Goal: Information Seeking & Learning: Learn about a topic

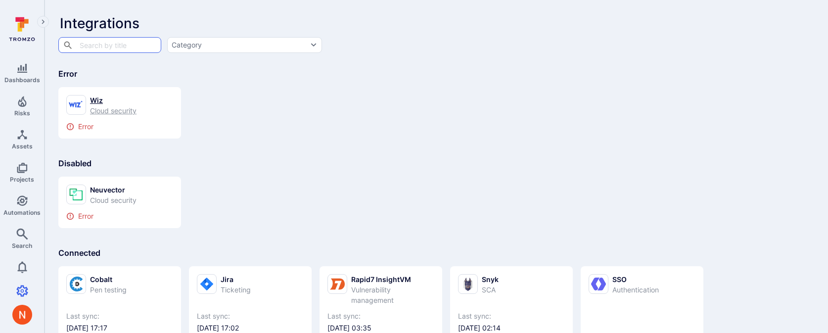
click at [106, 105] on div "Cloud security" at bounding box center [113, 110] width 46 height 10
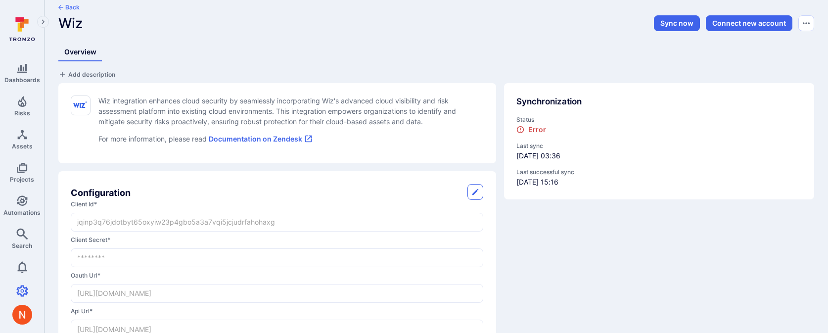
scroll to position [11, 0]
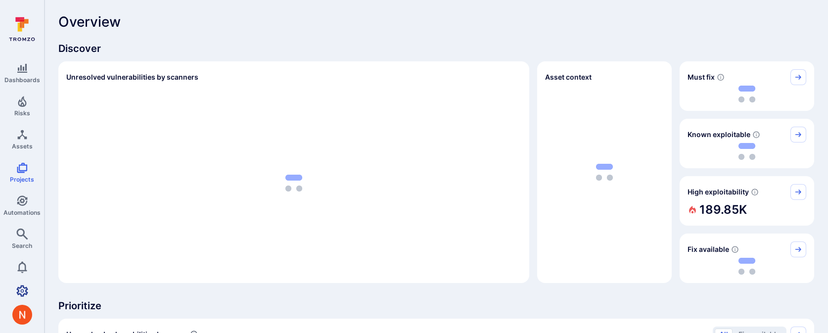
click at [20, 286] on icon "Settings" at bounding box center [22, 290] width 12 height 11
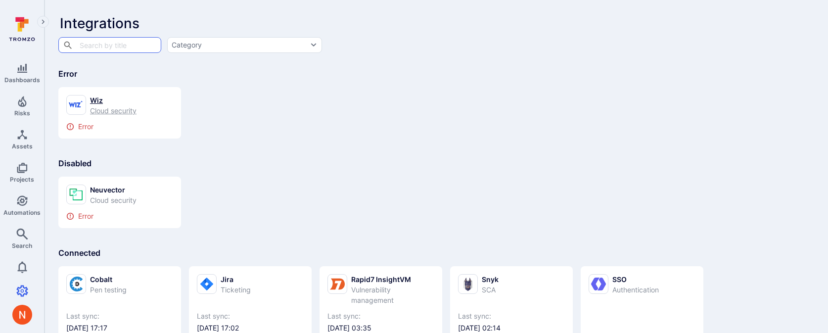
click at [133, 107] on div "Cloud security" at bounding box center [113, 110] width 46 height 10
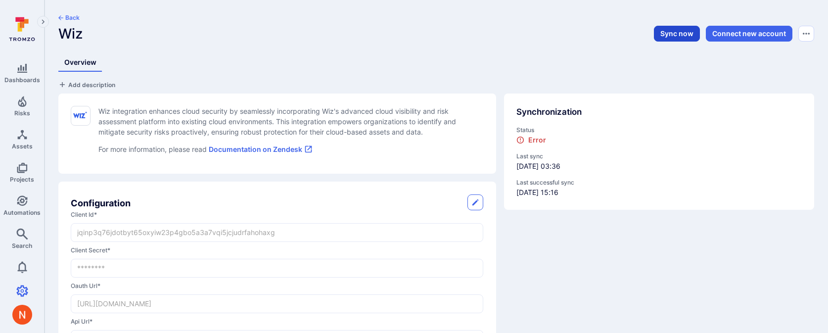
click at [681, 30] on button "Sync now" at bounding box center [677, 34] width 46 height 16
click at [23, 139] on icon "Assets" at bounding box center [22, 135] width 12 height 12
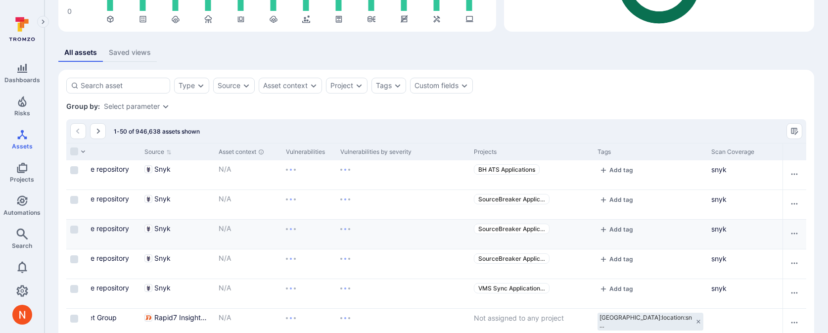
scroll to position [0, 342]
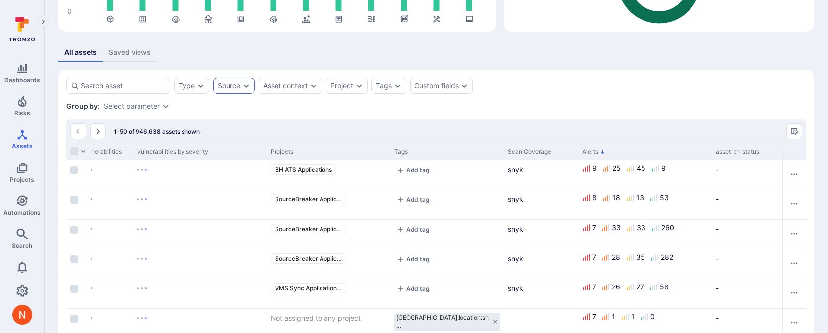
click at [234, 78] on div "Source" at bounding box center [234, 86] width 42 height 16
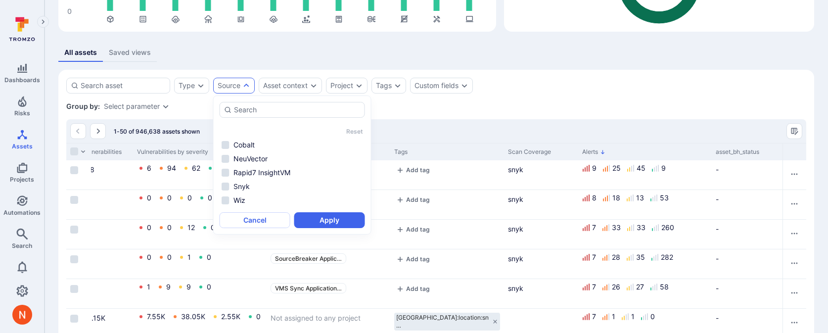
scroll to position [0, 521]
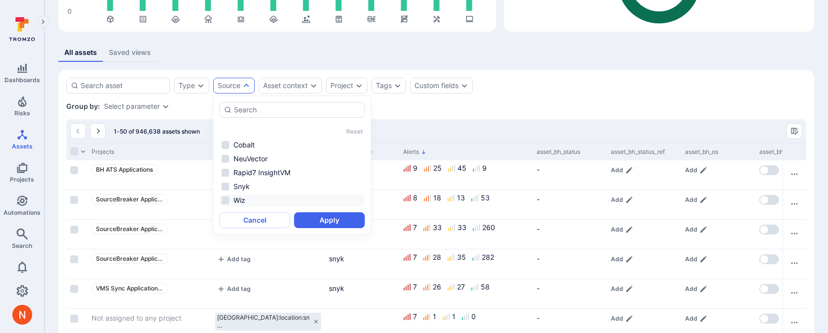
click at [247, 198] on li "Wiz" at bounding box center [292, 200] width 145 height 12
click at [335, 217] on button "Apply" at bounding box center [329, 220] width 71 height 16
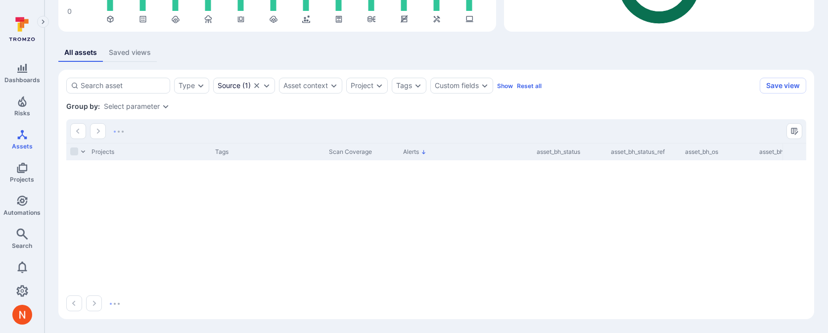
click at [186, 77] on section "Type Source ( 1 ) Asset context Project Tags Custom fields Show Reset all Save …" at bounding box center [436, 194] width 756 height 249
click at [187, 87] on div "Type" at bounding box center [187, 86] width 16 height 8
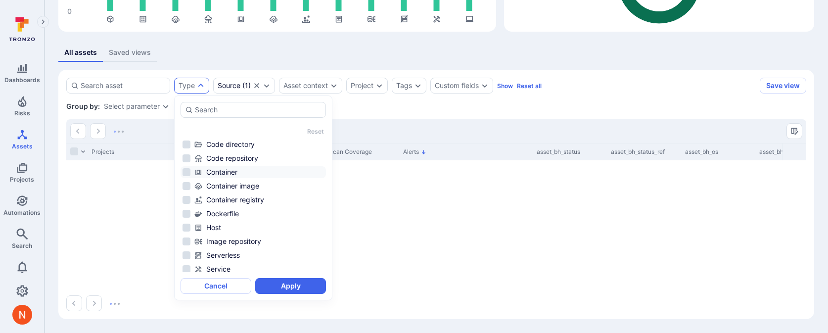
scroll to position [62, 0]
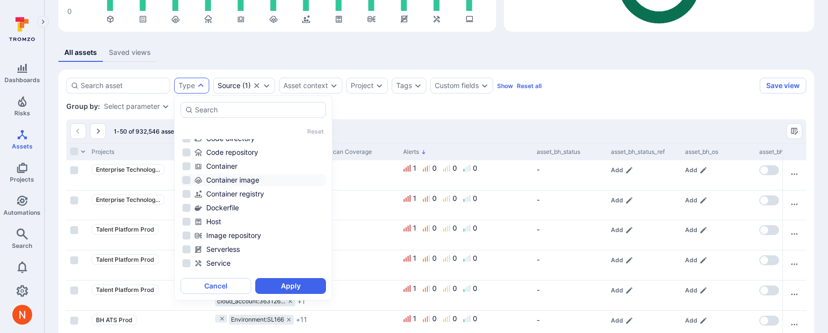
click at [254, 178] on div "Container image" at bounding box center [259, 180] width 130 height 10
click at [289, 285] on button "Apply" at bounding box center [290, 286] width 71 height 16
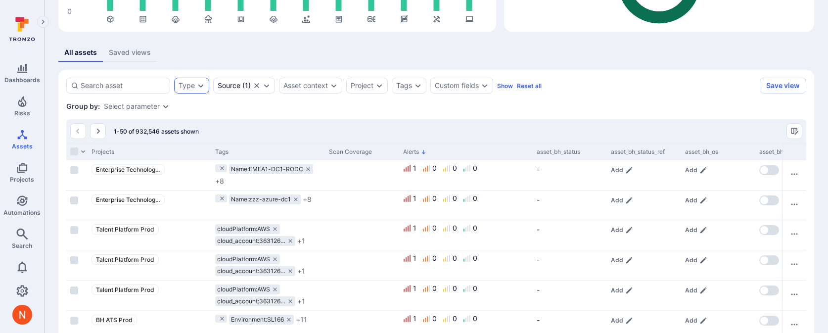
click at [198, 90] on div "Type" at bounding box center [191, 86] width 35 height 16
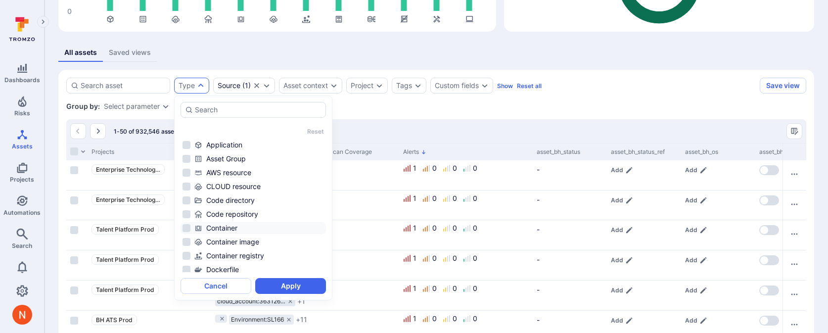
click at [238, 233] on li "Container" at bounding box center [253, 228] width 145 height 12
click at [238, 240] on div "Container image" at bounding box center [259, 242] width 130 height 10
click at [238, 229] on div "Container" at bounding box center [259, 228] width 130 height 10
click at [282, 287] on button "Apply" at bounding box center [290, 286] width 71 height 16
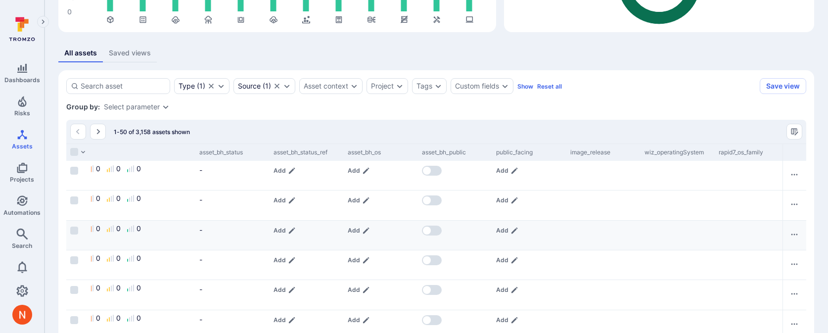
scroll to position [0, 941]
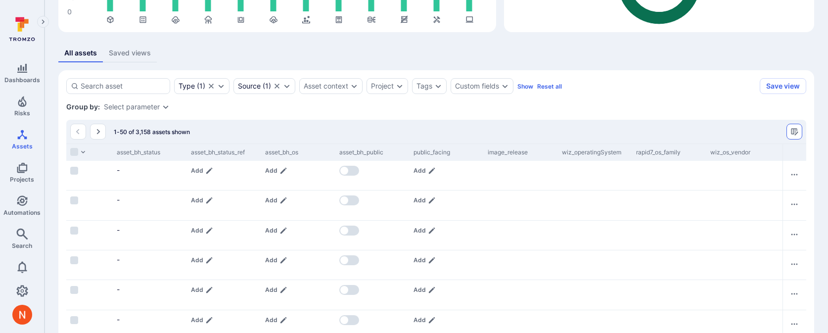
click at [791, 133] on icon "Manage columns" at bounding box center [794, 131] width 7 height 7
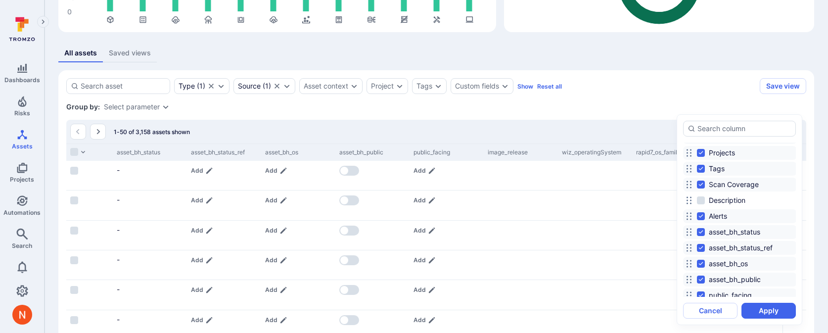
scroll to position [0, 0]
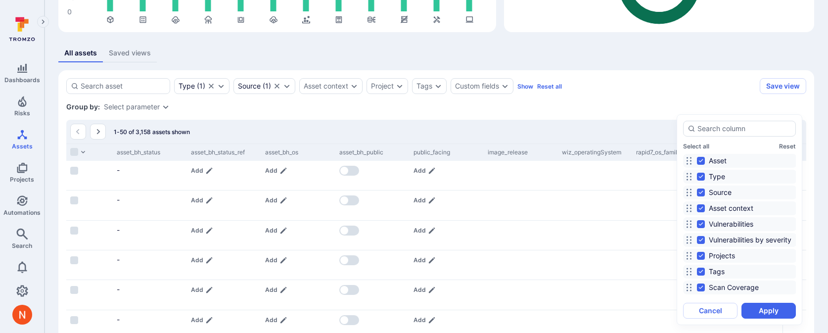
click at [653, 114] on div at bounding box center [414, 166] width 828 height 333
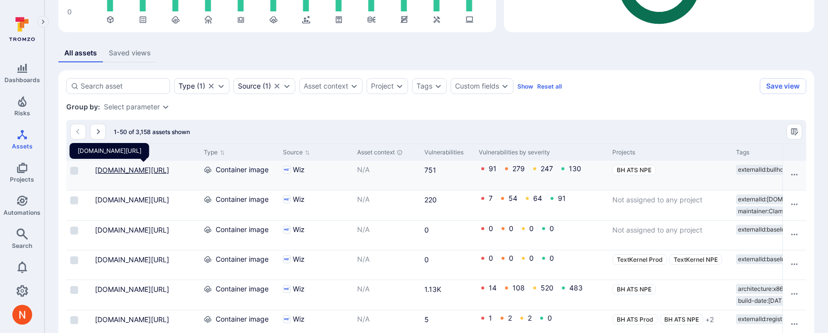
click at [127, 174] on link "bullhorn-hub.grrartifactory.bullhorn.com/cloudops/prod/signature-novo@sha256:2c…" at bounding box center [132, 170] width 74 height 8
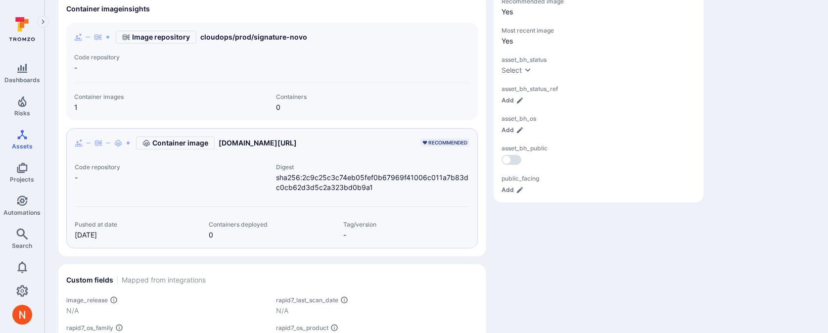
scroll to position [329, 0]
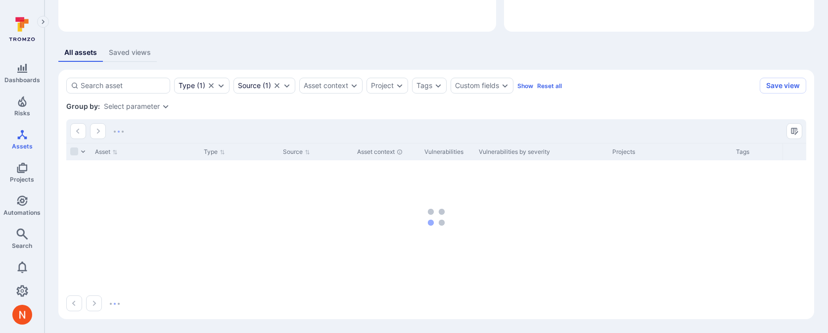
scroll to position [146, 0]
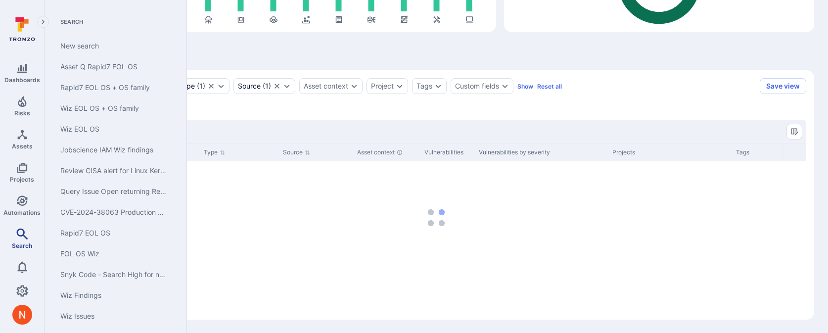
click at [13, 237] on link "Search" at bounding box center [22, 238] width 44 height 29
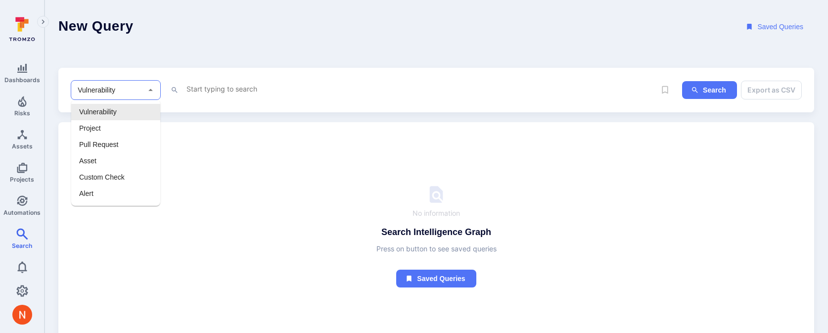
click at [118, 93] on input "Vulnerability" at bounding box center [108, 90] width 65 height 10
click at [103, 160] on li "Asset" at bounding box center [115, 161] width 89 height 16
type input "Asset"
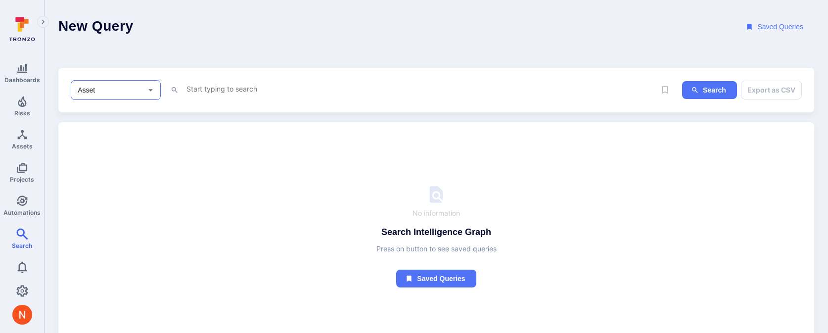
click at [204, 97] on div "x" at bounding box center [420, 90] width 470 height 15
click at [204, 89] on textarea "Intelligence Graph search area" at bounding box center [420, 89] width 470 height 12
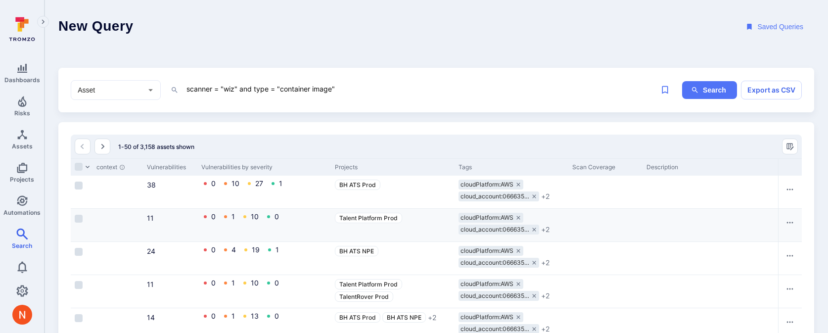
scroll to position [0, 325]
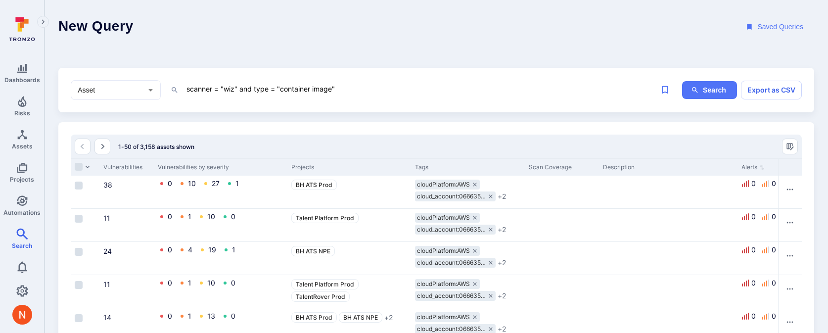
click at [402, 93] on textarea "scanner = "wiz" and type = "container image"" at bounding box center [420, 89] width 470 height 12
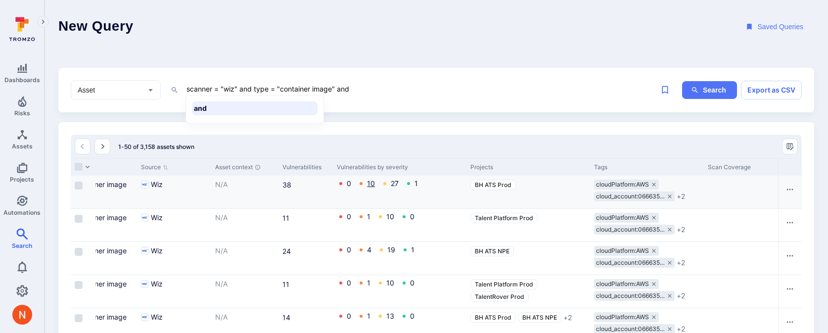
scroll to position [0, 0]
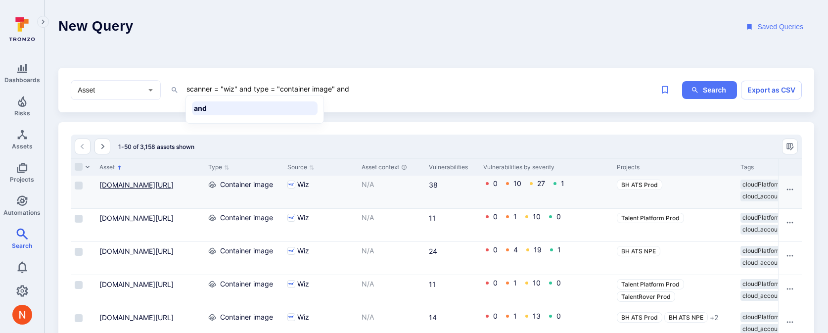
click at [142, 184] on link "066635153087.dkr.ecr.il-central-1.amazonaws.com/amazon-k8s-cni@sha256:18634fd11…" at bounding box center [136, 185] width 74 height 8
click at [372, 89] on textarea "scanner = "wiz" and type = "container image" and" at bounding box center [420, 89] width 470 height 12
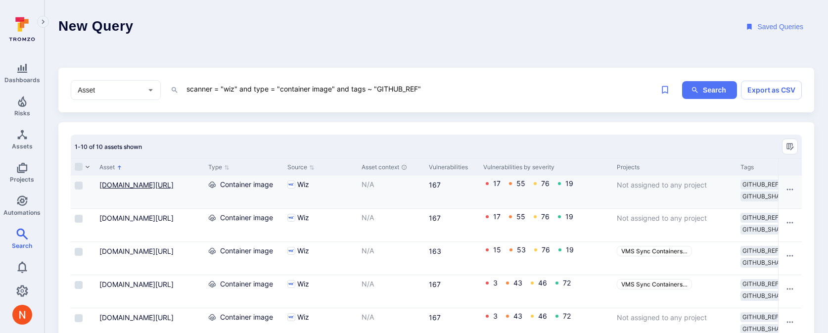
click at [156, 189] on link "gcr.io/fyre-dev/fyre-api@sha256:02e35bea67c6c5f9978efca0f4ee38b5d2a185b41a770a3…" at bounding box center [136, 185] width 74 height 8
click at [352, 88] on textarea "scanner = "wiz" and type = "container image" and tags ~ "GITHUB_REF"" at bounding box center [420, 89] width 470 height 12
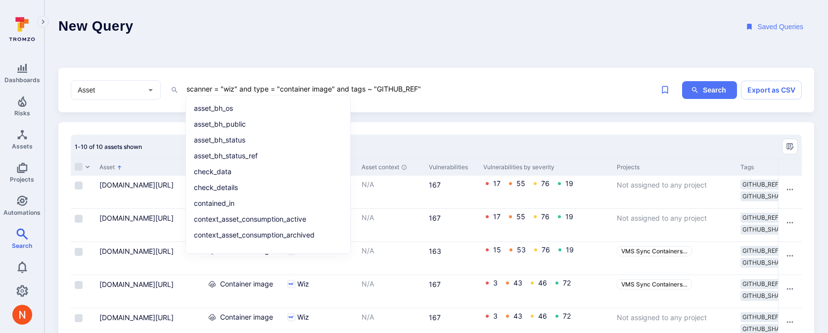
drag, startPoint x: 352, startPoint y: 88, endPoint x: 242, endPoint y: 89, distance: 109.8
click at [242, 89] on textarea "scanner = "wiz" and type = "container image" and tags ~ "GITHUB_REF"" at bounding box center [420, 89] width 470 height 12
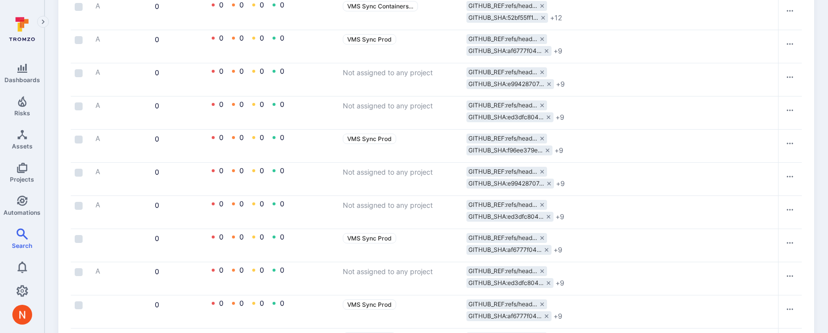
scroll to position [0, 289]
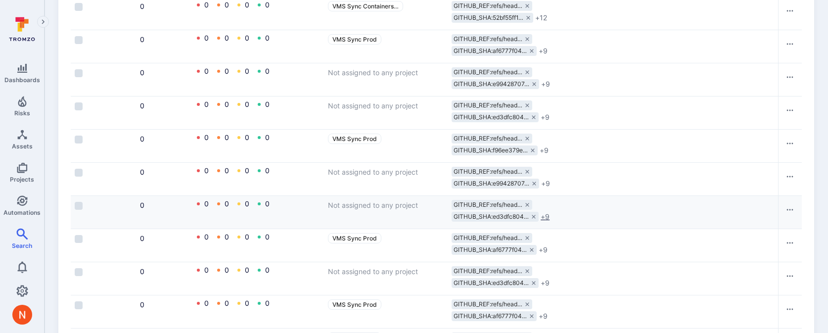
type textarea "scanner = "wiz" and tags ~ "GITHUB_REF""
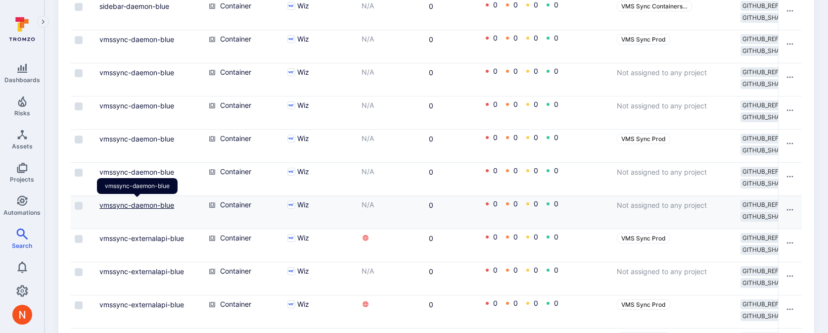
click at [160, 203] on link "vmssync-daemon-blue" at bounding box center [136, 205] width 75 height 8
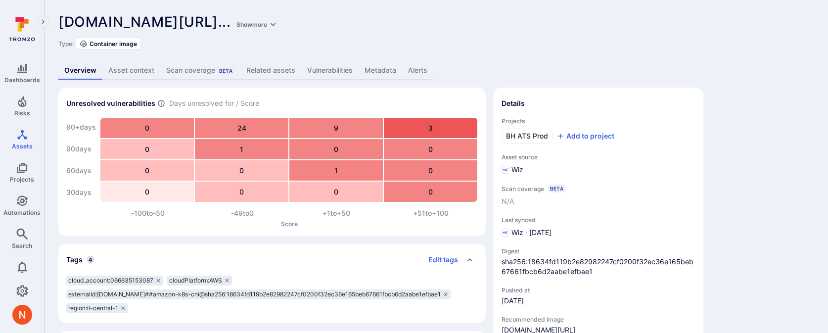
click at [373, 66] on link "Metadata" at bounding box center [381, 70] width 44 height 18
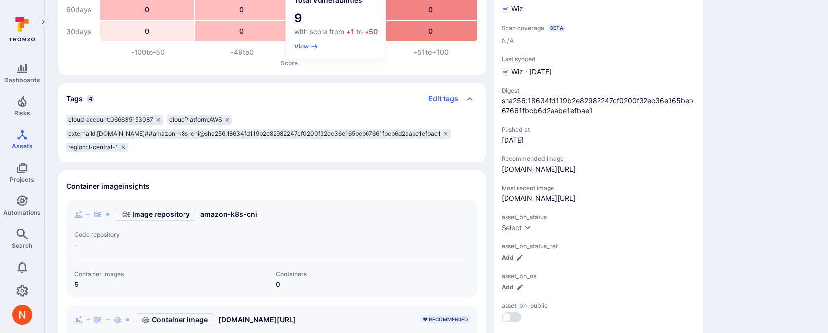
scroll to position [164, 0]
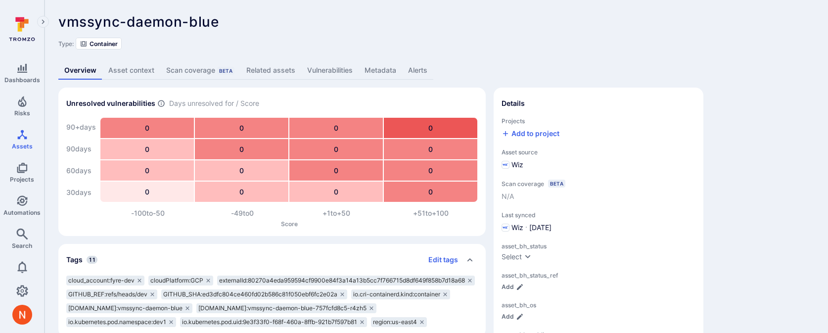
click at [381, 72] on link "Metadata" at bounding box center [381, 70] width 44 height 18
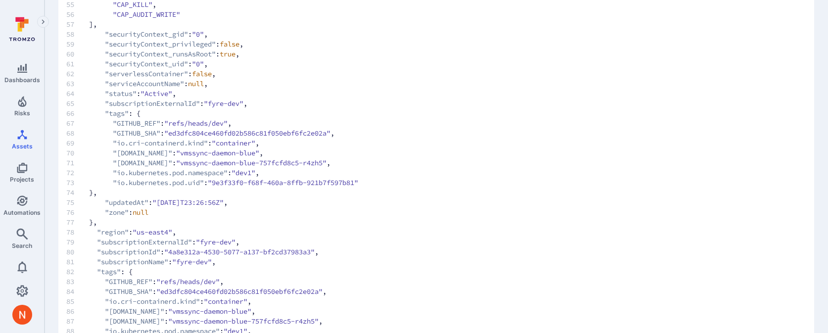
scroll to position [694, 0]
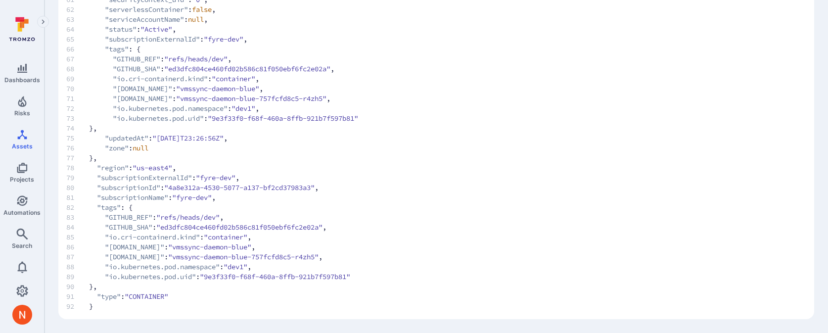
click at [196, 68] on span ""ed3dfc804ce460fd02b586c81f050ebf6fc2e02a"" at bounding box center [247, 69] width 166 height 10
copy span "ed3dfc804ce460fd02b586c81f050ebf6fc2e02a"
drag, startPoint x: 176, startPoint y: 59, endPoint x: 234, endPoint y: 56, distance: 58.4
click at [228, 56] on span ""refs/heads/dev"" at bounding box center [195, 59] width 63 height 10
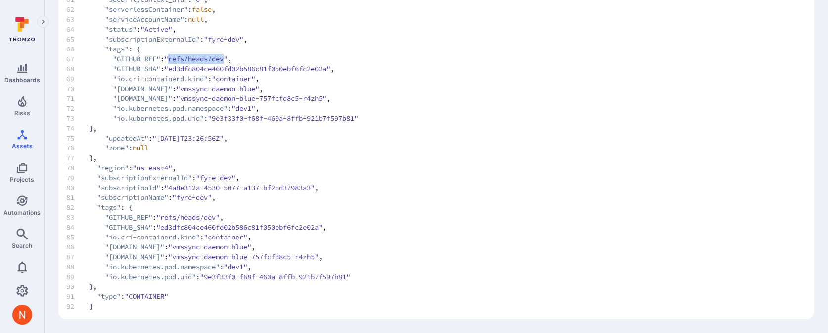
copy span "refs/heads/dev"
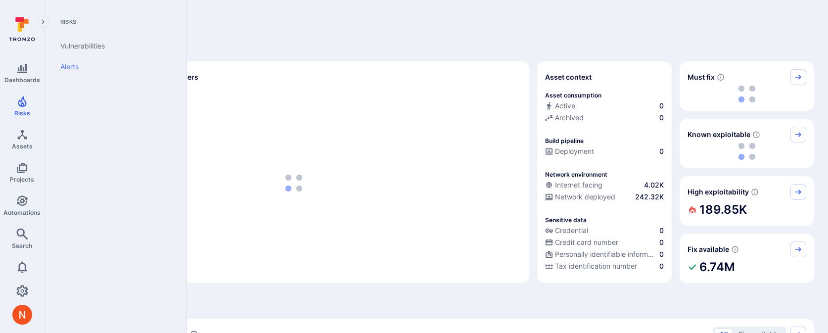
click at [73, 72] on link "Alerts" at bounding box center [113, 66] width 122 height 21
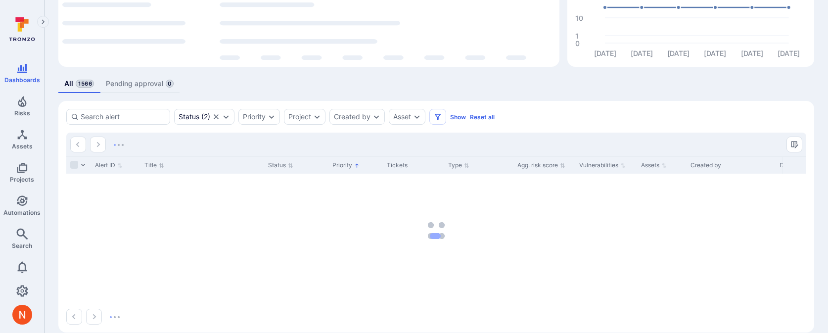
scroll to position [168, 0]
